Goal: Task Accomplishment & Management: Manage account settings

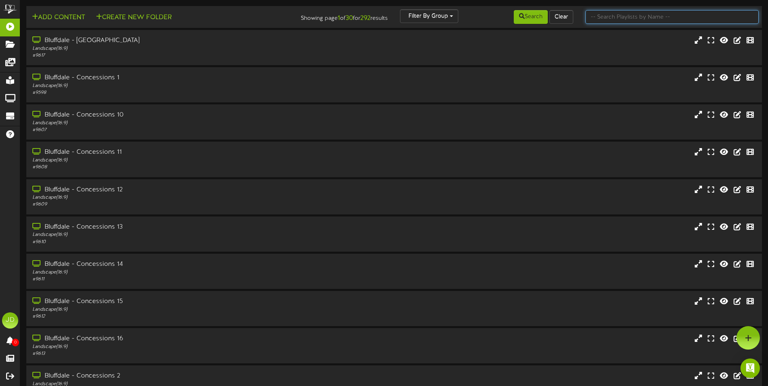
click at [666, 16] on input "text" at bounding box center [671, 17] width 173 height 14
type input "surprise"
click at [525, 19] on button "Search" at bounding box center [531, 17] width 34 height 14
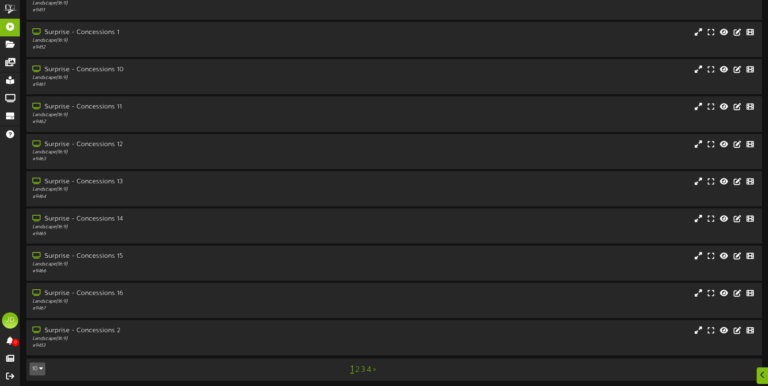
scroll to position [48, 0]
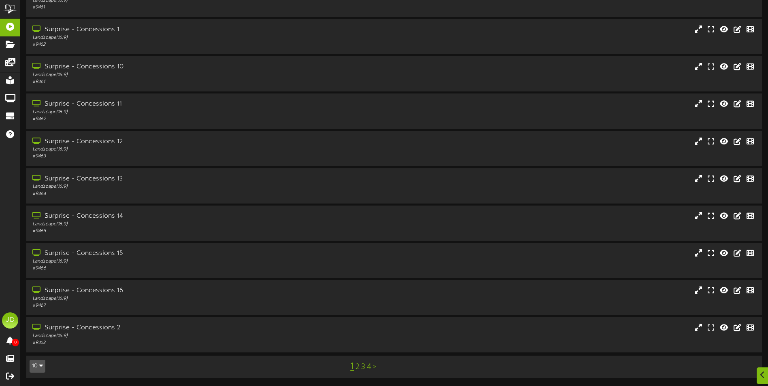
click at [360, 366] on div "1 2 3 4 >" at bounding box center [362, 366] width 185 height 15
click at [362, 368] on link "3" at bounding box center [363, 367] width 4 height 9
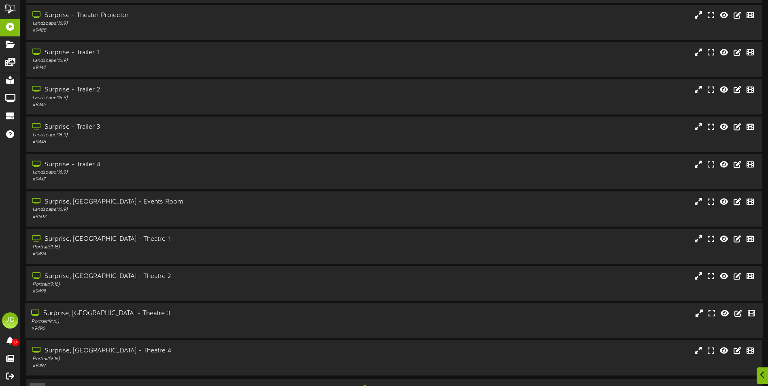
scroll to position [48, 0]
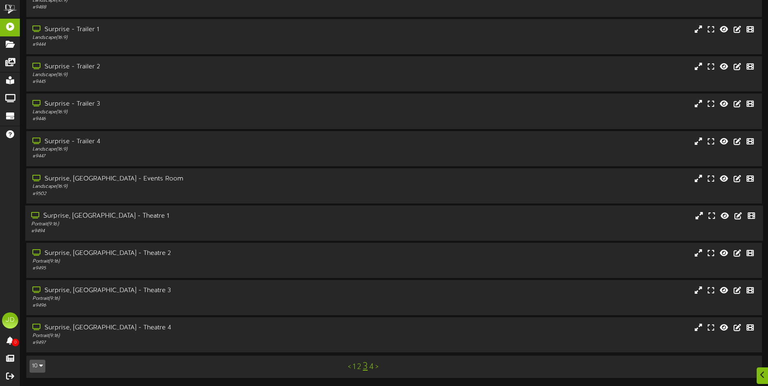
click at [143, 220] on div "Surprise, [GEOGRAPHIC_DATA] - Theatre 1" at bounding box center [178, 216] width 295 height 9
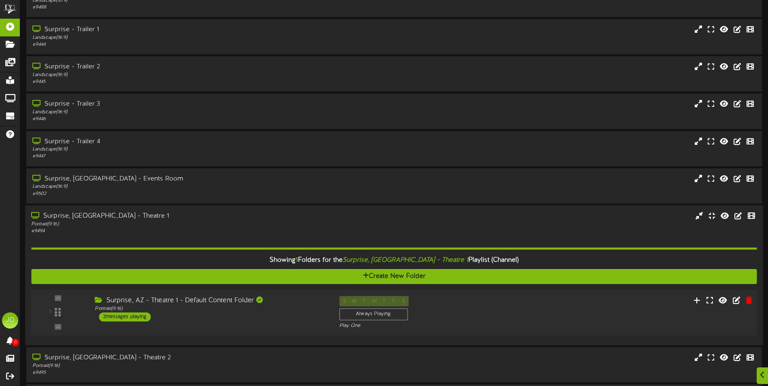
click at [272, 321] on div "Surprise, AZ - Theatre 1 - Default Content Folder Portrait ( 9:16 ) 2 messages …" at bounding box center [211, 309] width 244 height 26
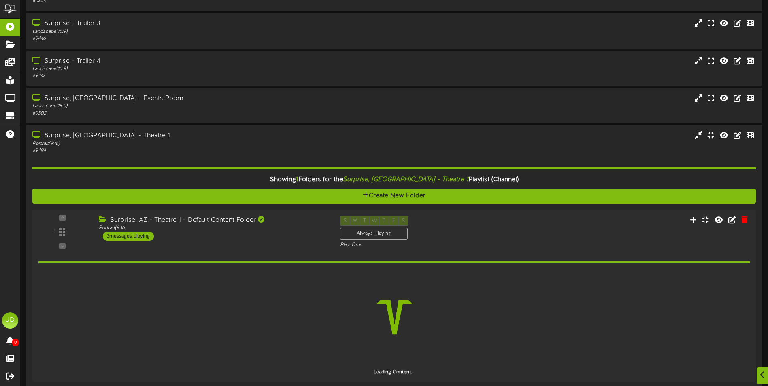
scroll to position [280, 0]
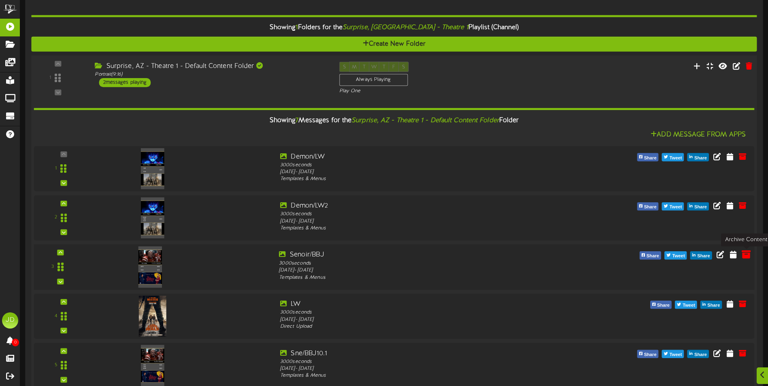
click at [744, 257] on icon at bounding box center [746, 254] width 9 height 9
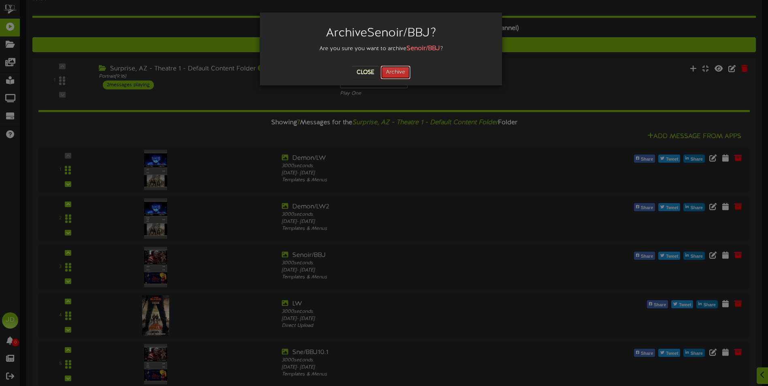
click at [408, 68] on button "Archive" at bounding box center [396, 73] width 30 height 14
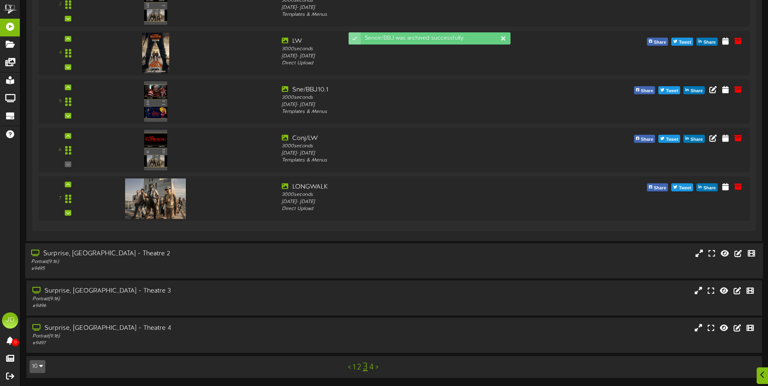
click at [173, 259] on div "Portrait ( 9:16 )" at bounding box center [178, 261] width 295 height 7
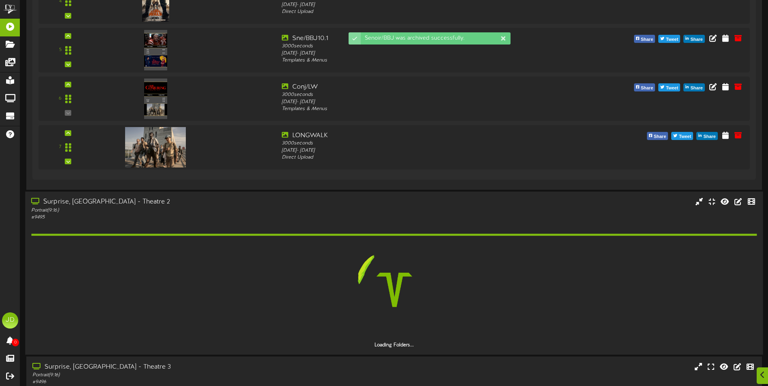
scroll to position [622, 0]
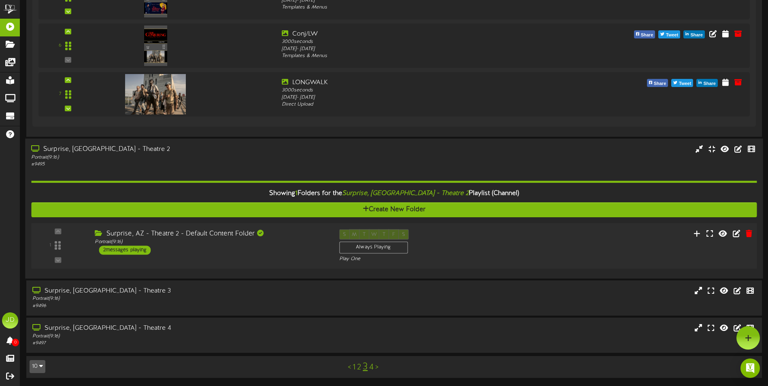
click at [264, 247] on div "Surprise, AZ - Theatre 2 - Default Content Folder Portrait ( 9:16 ) 2 messages …" at bounding box center [211, 242] width 244 height 26
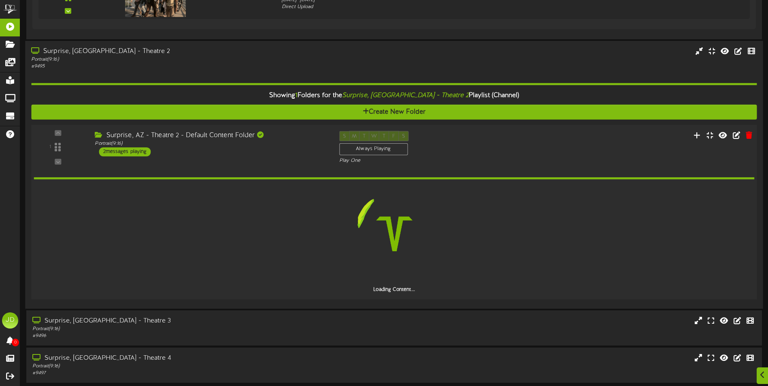
scroll to position [726, 0]
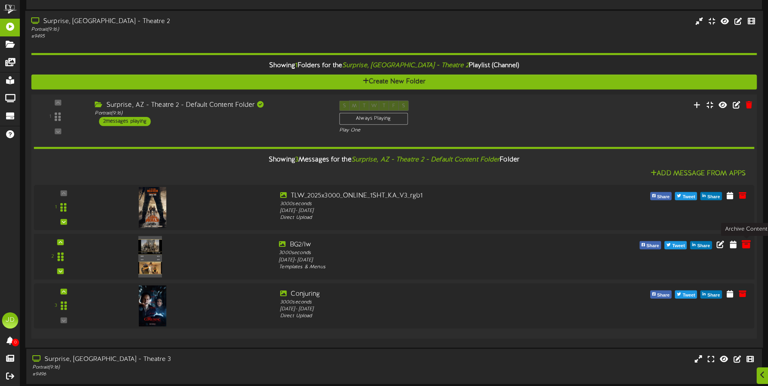
click at [749, 245] on icon at bounding box center [746, 244] width 9 height 9
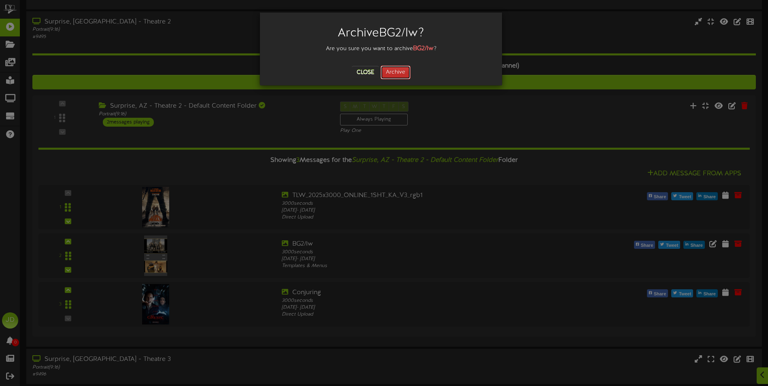
click at [396, 71] on button "Archive" at bounding box center [396, 73] width 30 height 14
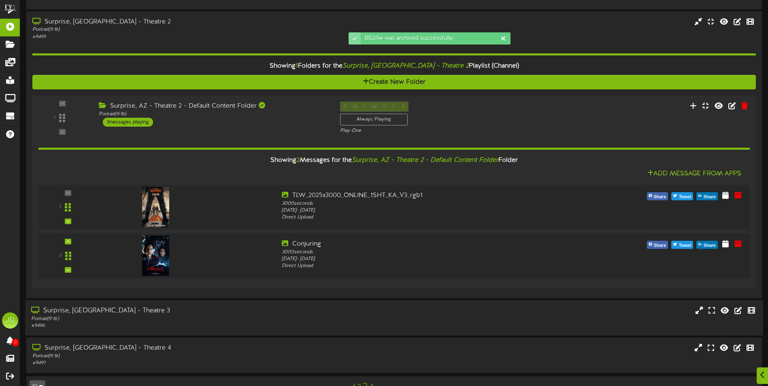
click at [219, 309] on div "Surprise, [GEOGRAPHIC_DATA] - Theatre 3" at bounding box center [178, 310] width 295 height 9
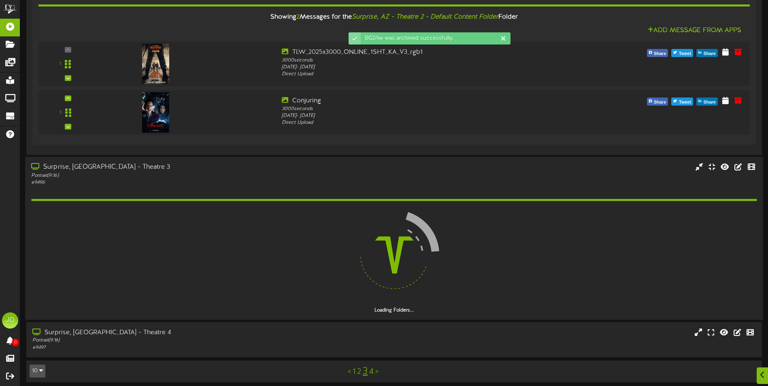
scroll to position [874, 0]
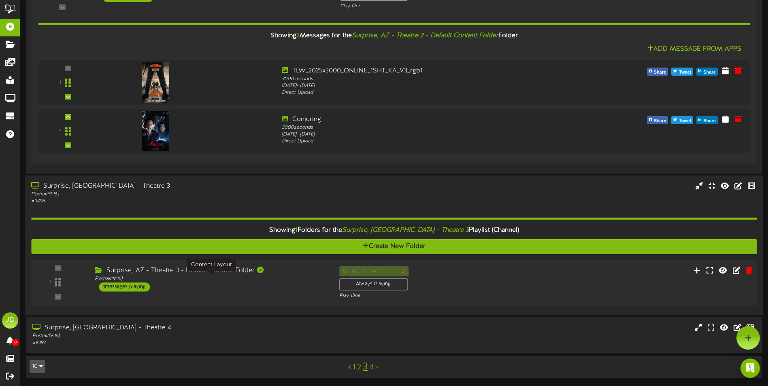
click at [298, 279] on div "Portrait ( 9:16 )" at bounding box center [211, 279] width 232 height 7
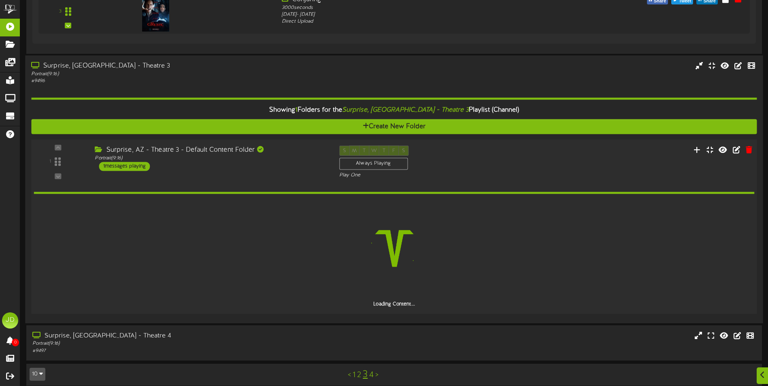
scroll to position [979, 0]
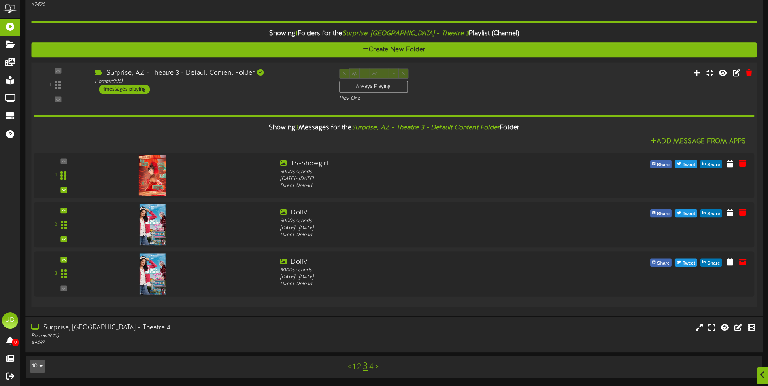
click at [207, 332] on div "Surprise, [GEOGRAPHIC_DATA] - Theatre 4" at bounding box center [178, 327] width 295 height 9
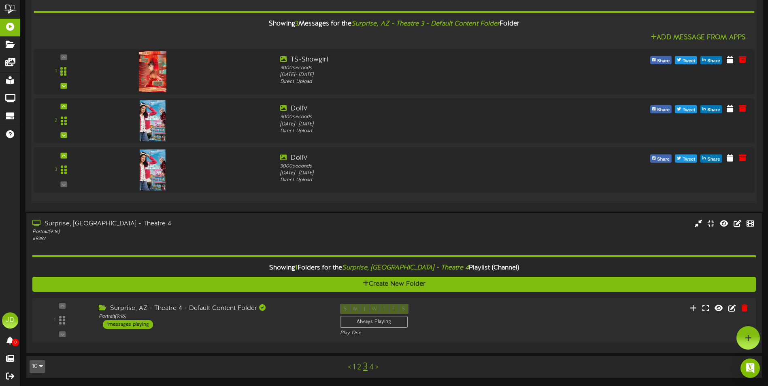
scroll to position [1151, 0]
click at [311, 325] on div "Surprise, AZ - Theatre 4 - Default Content Folder Portrait ( 9:16 ) 1 messages …" at bounding box center [211, 317] width 244 height 26
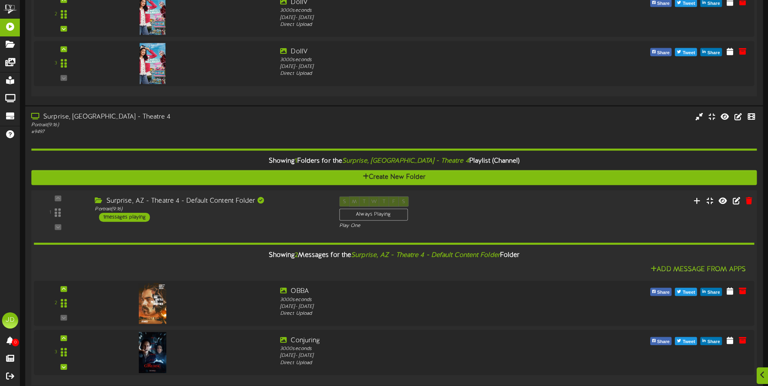
scroll to position [1299, 0]
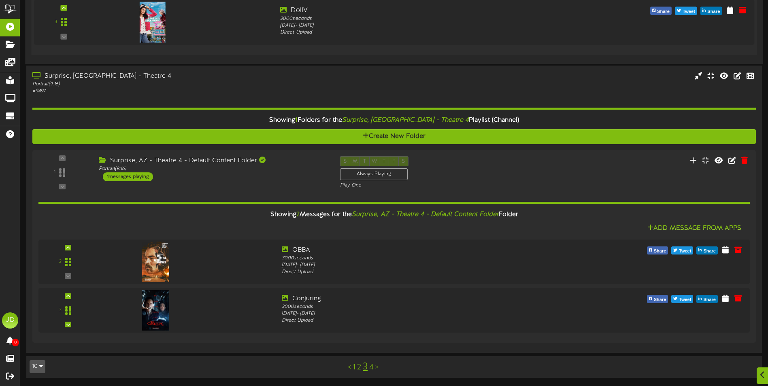
click at [374, 367] on link "4" at bounding box center [371, 367] width 4 height 9
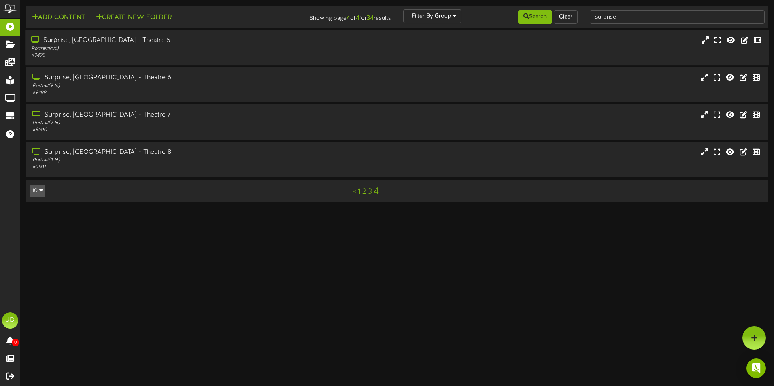
click at [229, 59] on div "# 9498" at bounding box center [180, 55] width 298 height 7
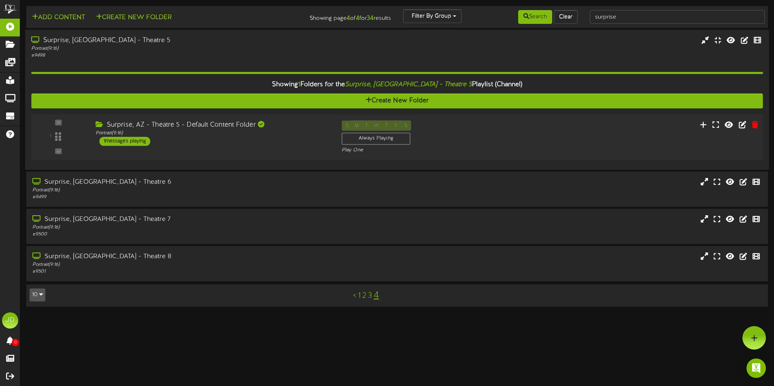
click at [273, 140] on div "Surprise, AZ - Theatre 5 - Default Content Folder Portrait ( 9:16 ) 1 messages …" at bounding box center [212, 134] width 246 height 26
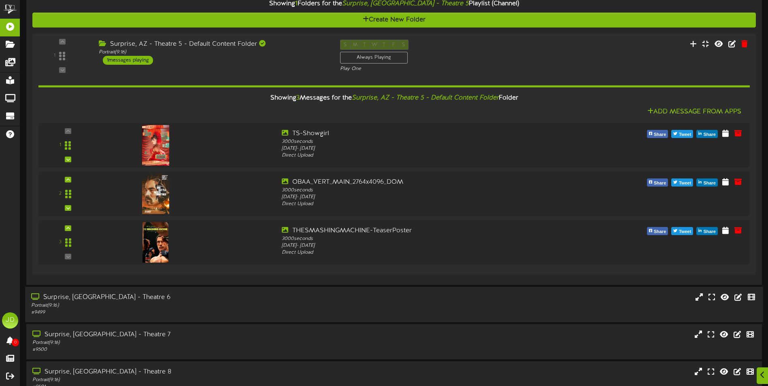
click at [276, 311] on div "# 9499" at bounding box center [178, 312] width 295 height 7
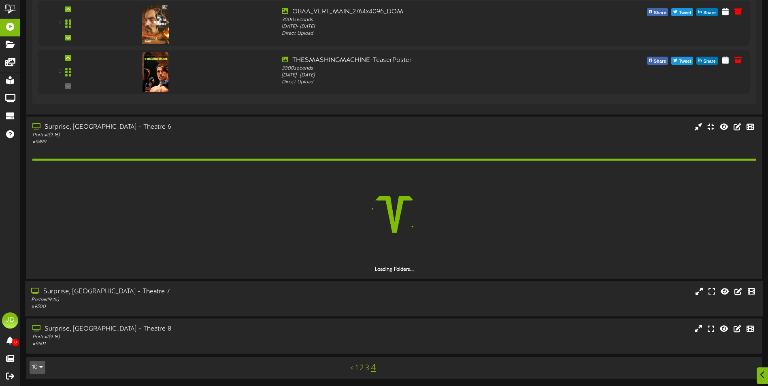
scroll to position [253, 0]
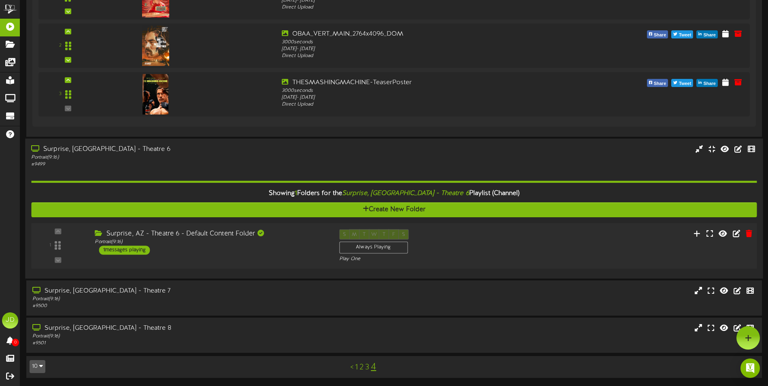
click at [310, 256] on div "1 ( 9:16" at bounding box center [394, 245] width 733 height 33
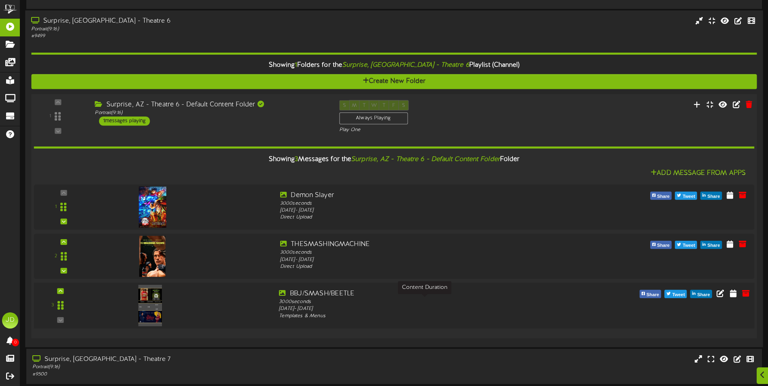
scroll to position [425, 0]
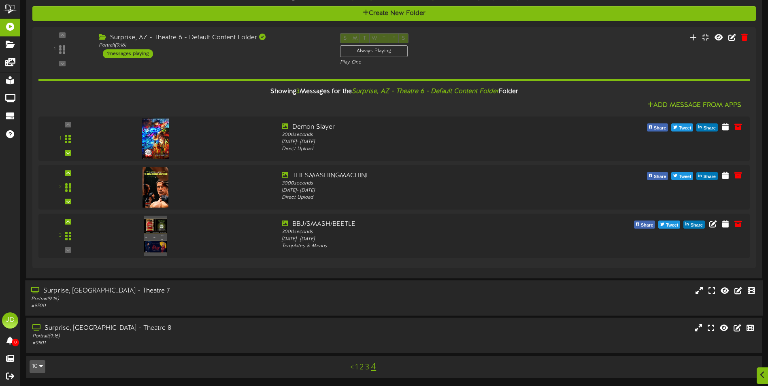
click at [129, 311] on div "Surprise, [GEOGRAPHIC_DATA] - Theatre 7 Portrait ( 9:16 ) # 9500" at bounding box center [394, 297] width 738 height 35
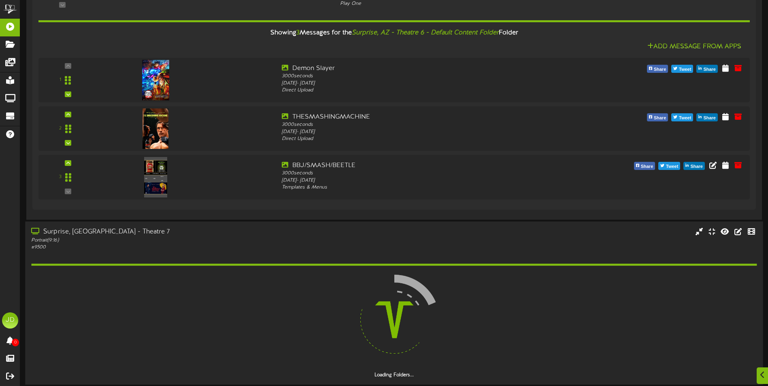
scroll to position [553, 0]
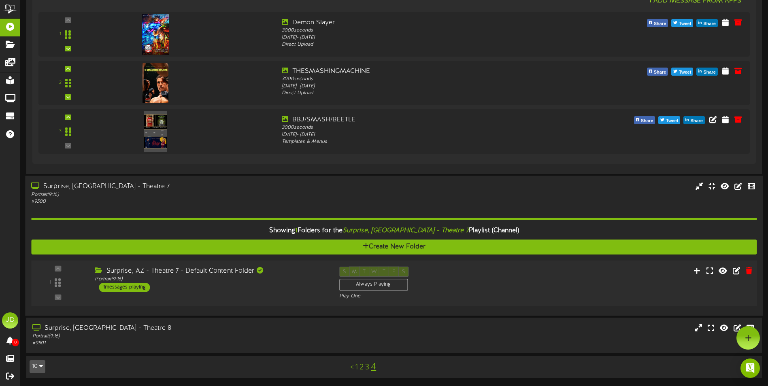
click at [287, 286] on div "Surprise, AZ - Theatre 7 - Default Content Folder Portrait ( 9:16 ) 1 messages …" at bounding box center [211, 279] width 244 height 26
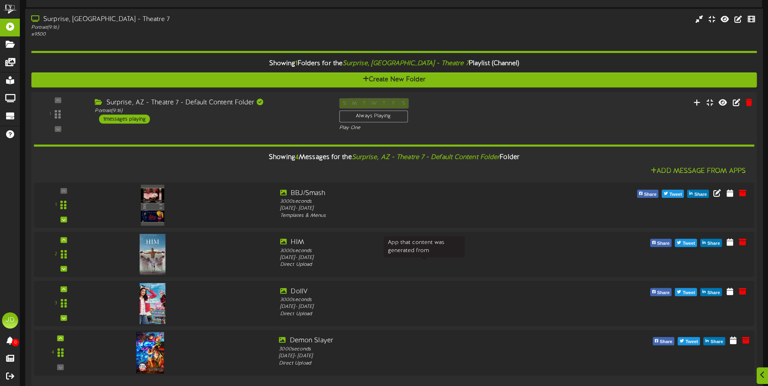
scroll to position [775, 0]
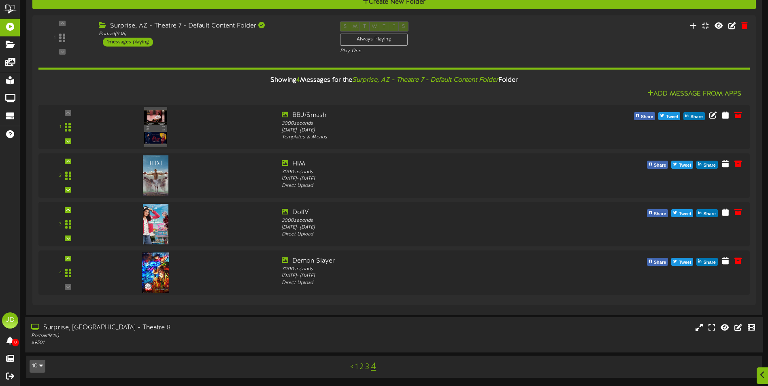
click at [152, 336] on div "Portrait ( 9:16 )" at bounding box center [178, 336] width 295 height 7
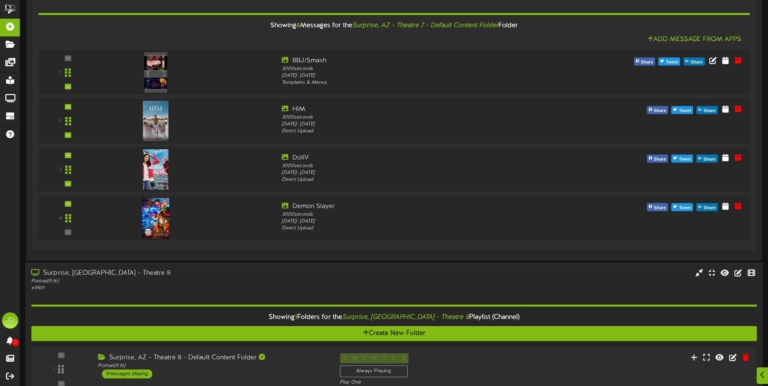
scroll to position [879, 0]
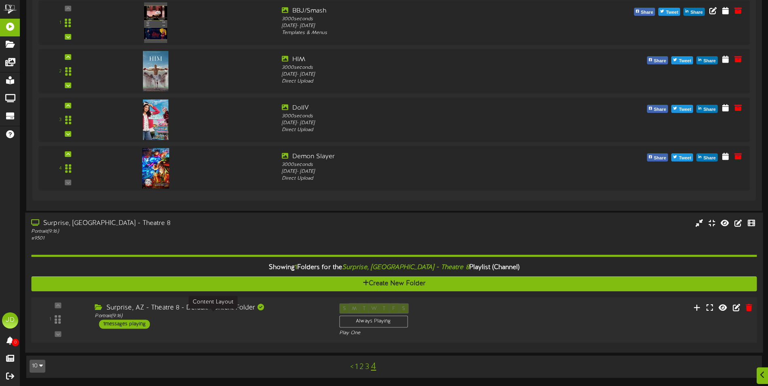
click at [300, 332] on div "1 ( 9:16" at bounding box center [394, 320] width 733 height 33
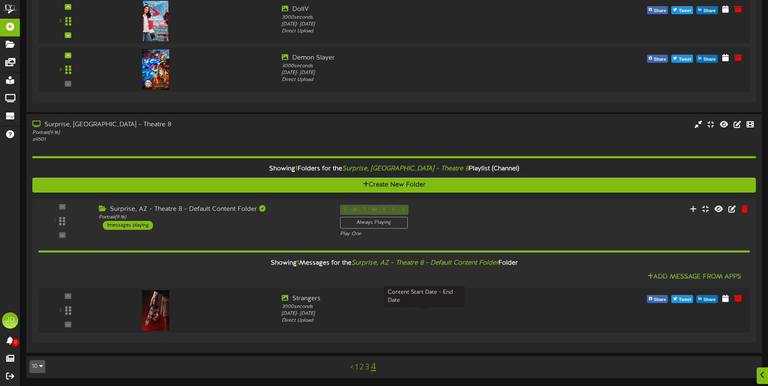
scroll to position [978, 0]
